Goal: Obtain resource: Download file/media

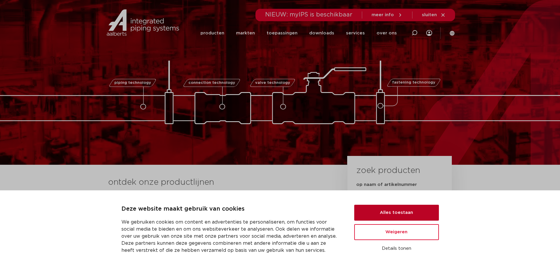
drag, startPoint x: 410, startPoint y: 213, endPoint x: 388, endPoint y: 83, distance: 131.1
click at [277, 212] on button "Alles toestaan" at bounding box center [396, 213] width 85 height 16
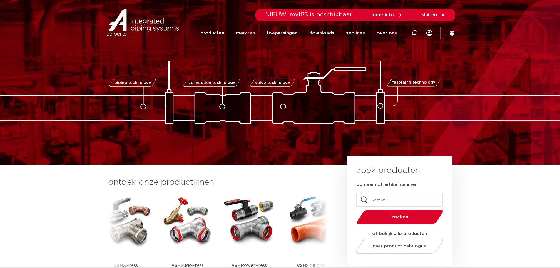
click at [277, 31] on link "downloads" at bounding box center [321, 33] width 25 height 23
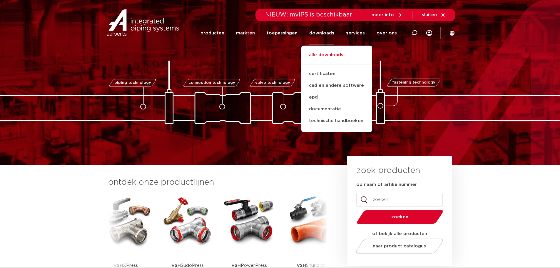
click at [277, 56] on link "alle downloads" at bounding box center [336, 57] width 71 height 13
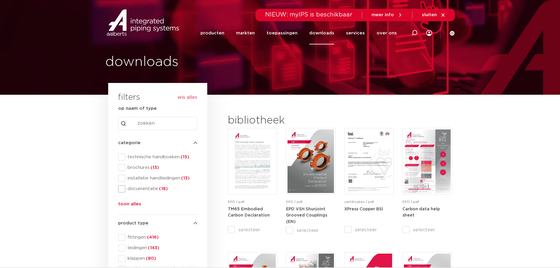
click at [123, 189] on span at bounding box center [121, 188] width 7 height 7
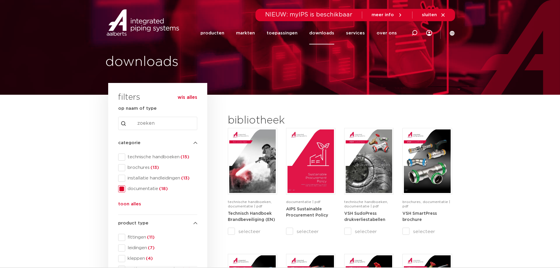
click at [148, 123] on input "Search content" at bounding box center [157, 123] width 79 height 13
type input "apollo"
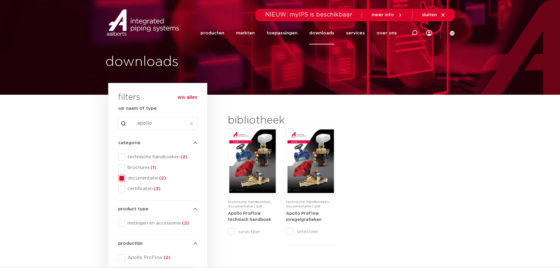
click at [190, 97] on button "wis alles" at bounding box center [187, 97] width 20 height 6
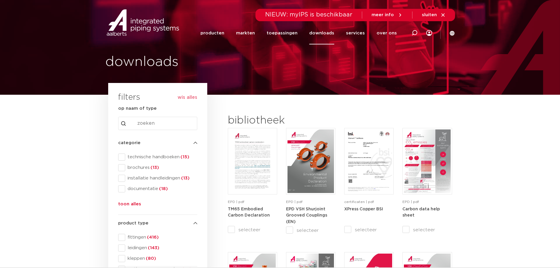
click at [158, 128] on input "Search content" at bounding box center [157, 123] width 79 height 13
type input "apollo"
